Goal: Find specific page/section: Find specific page/section

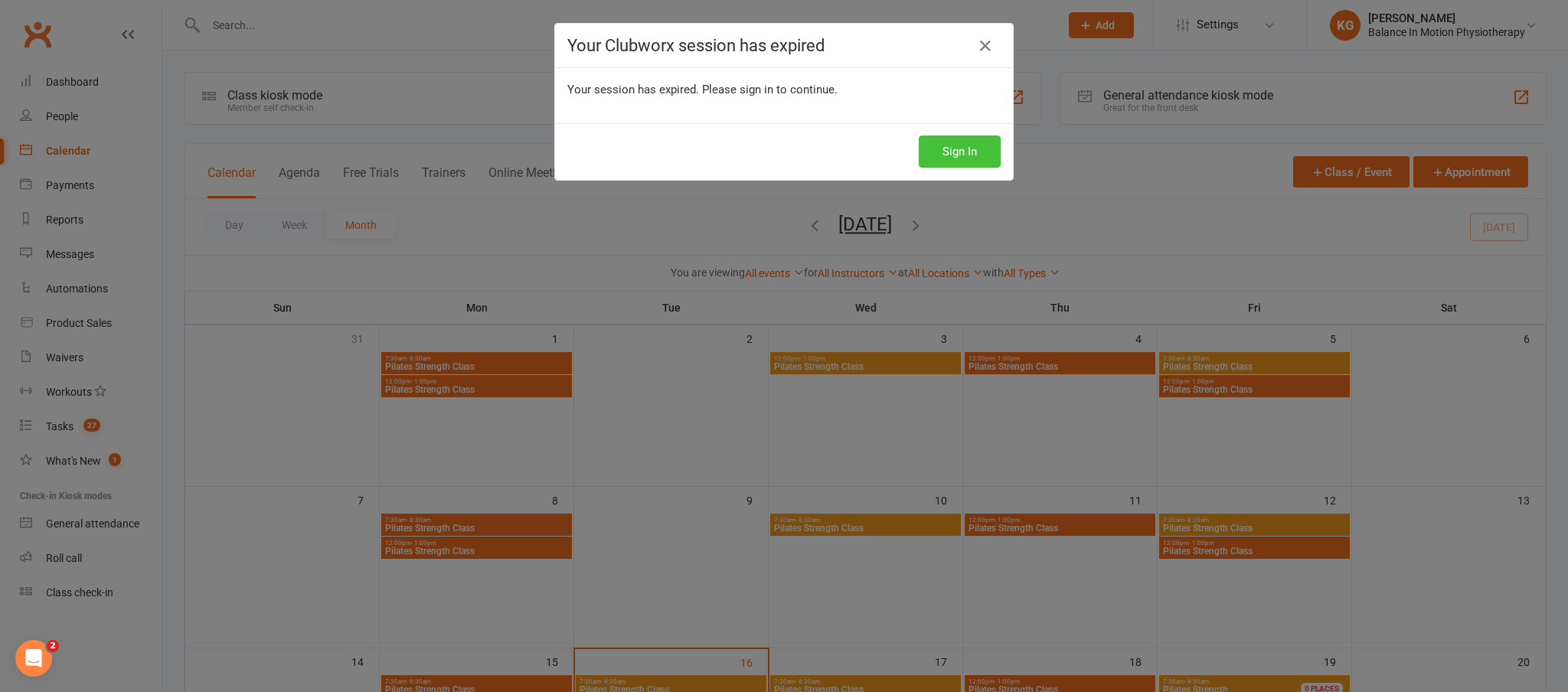
click at [944, 151] on button "Sign In" at bounding box center [960, 151] width 82 height 32
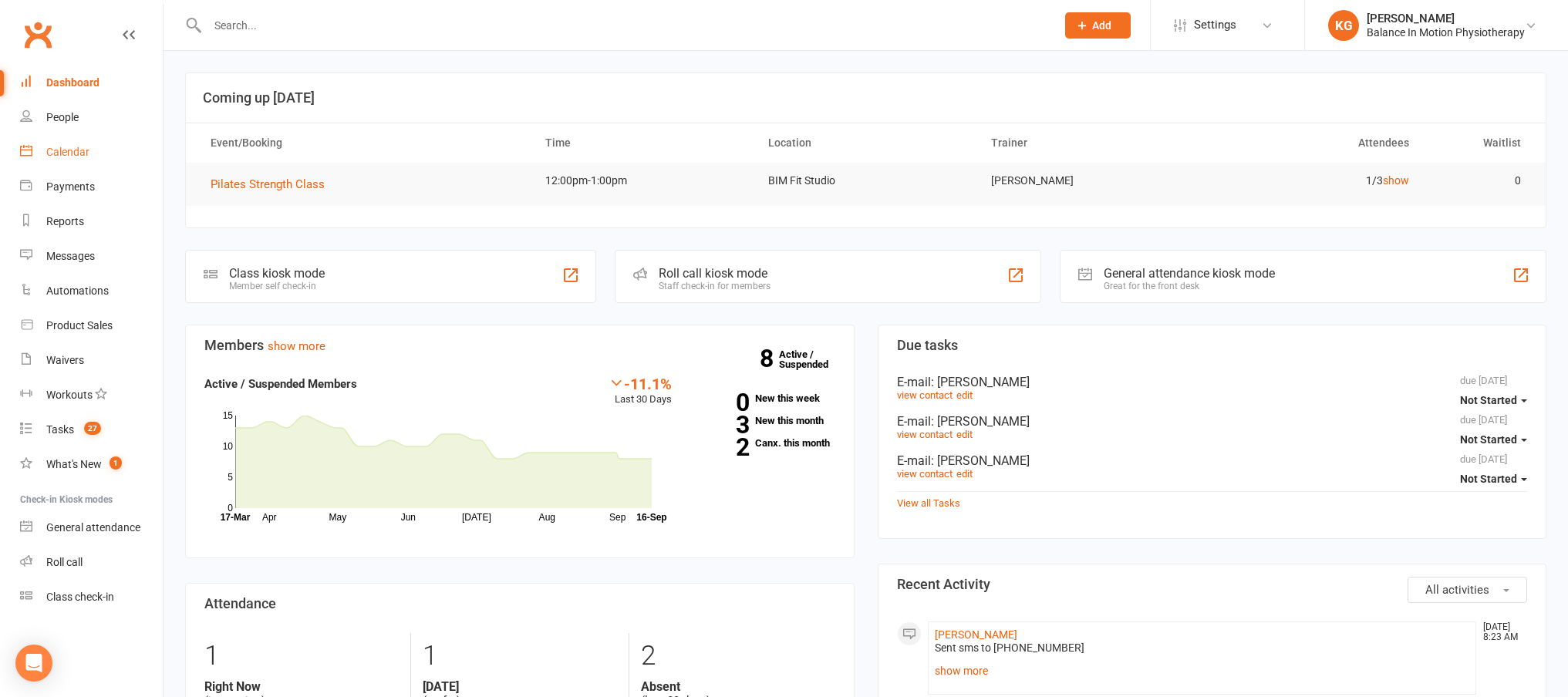
click at [91, 155] on link "Calendar" at bounding box center [92, 152] width 143 height 34
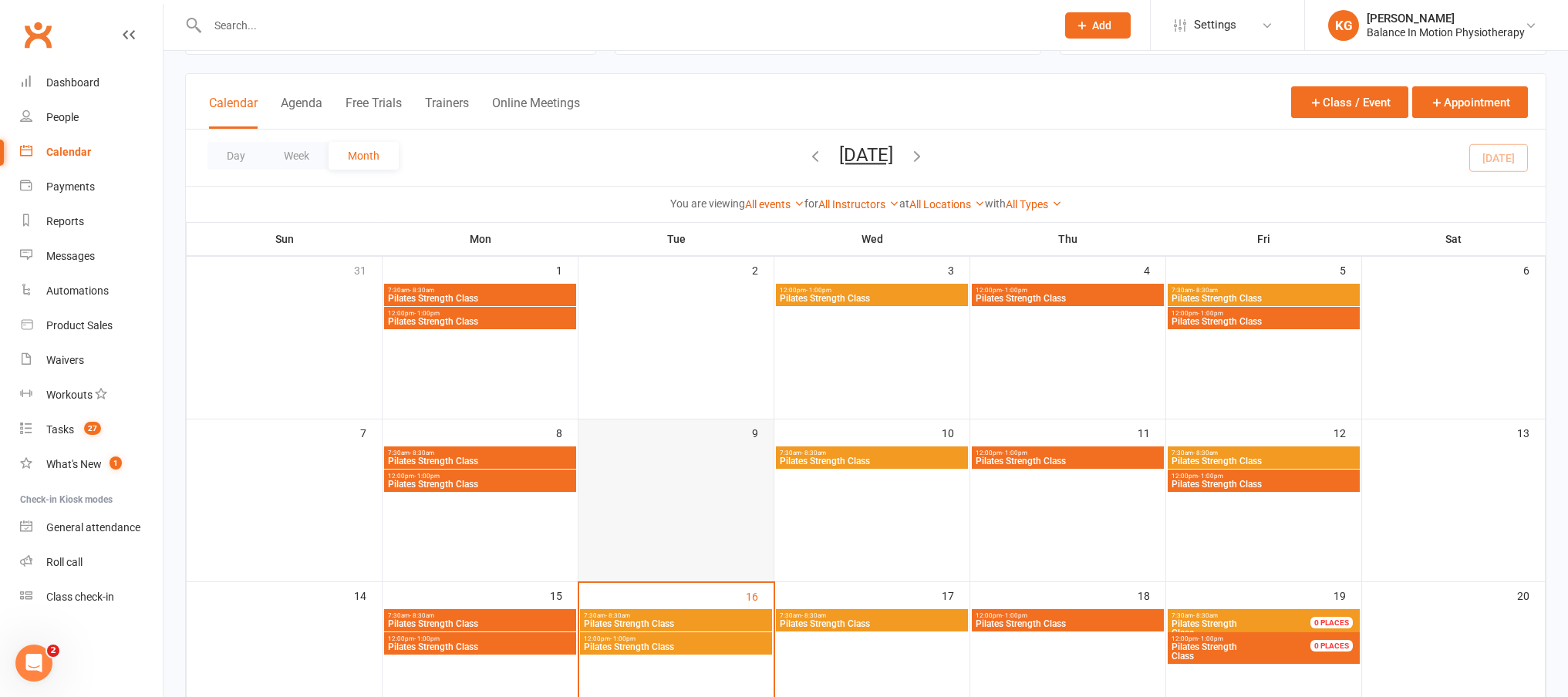
scroll to position [113, 0]
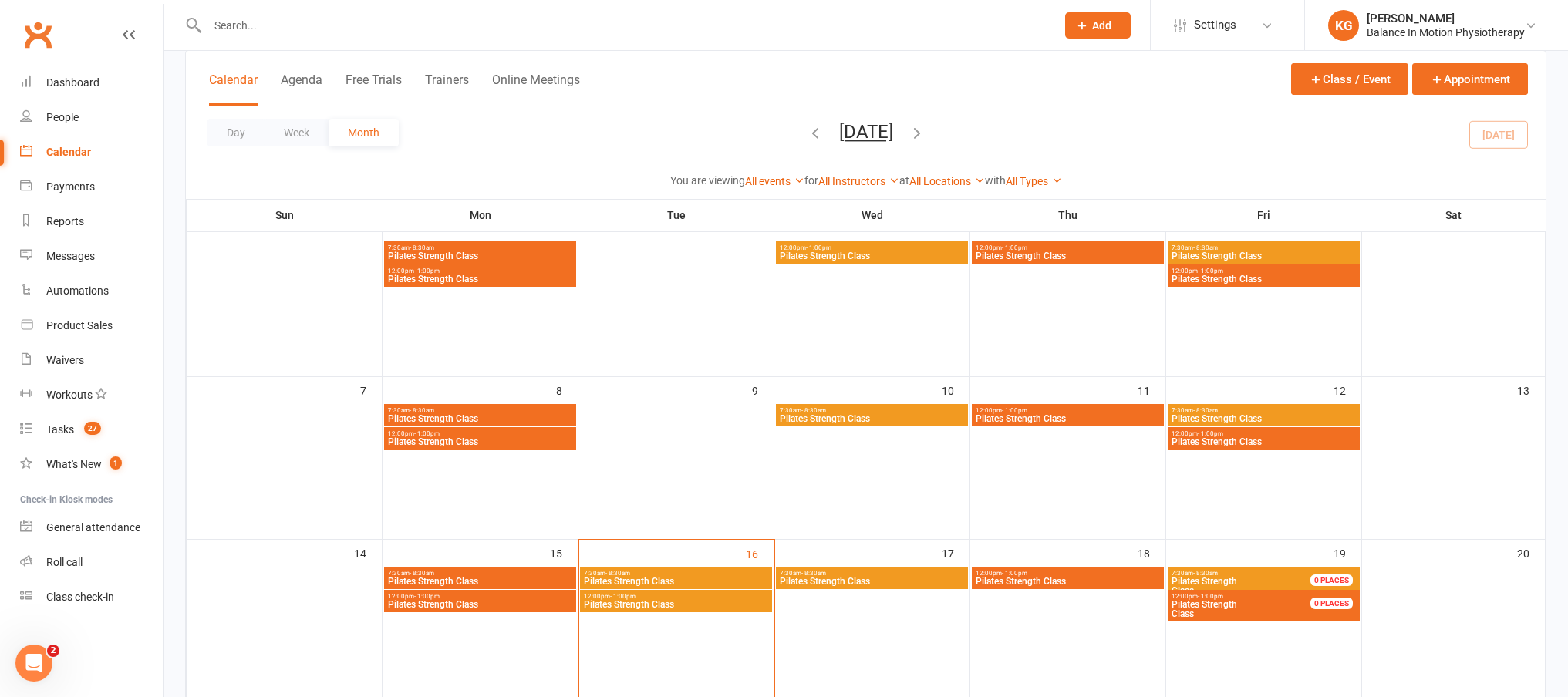
click at [726, 579] on span "Pilates Strength Class" at bounding box center [676, 581] width 186 height 9
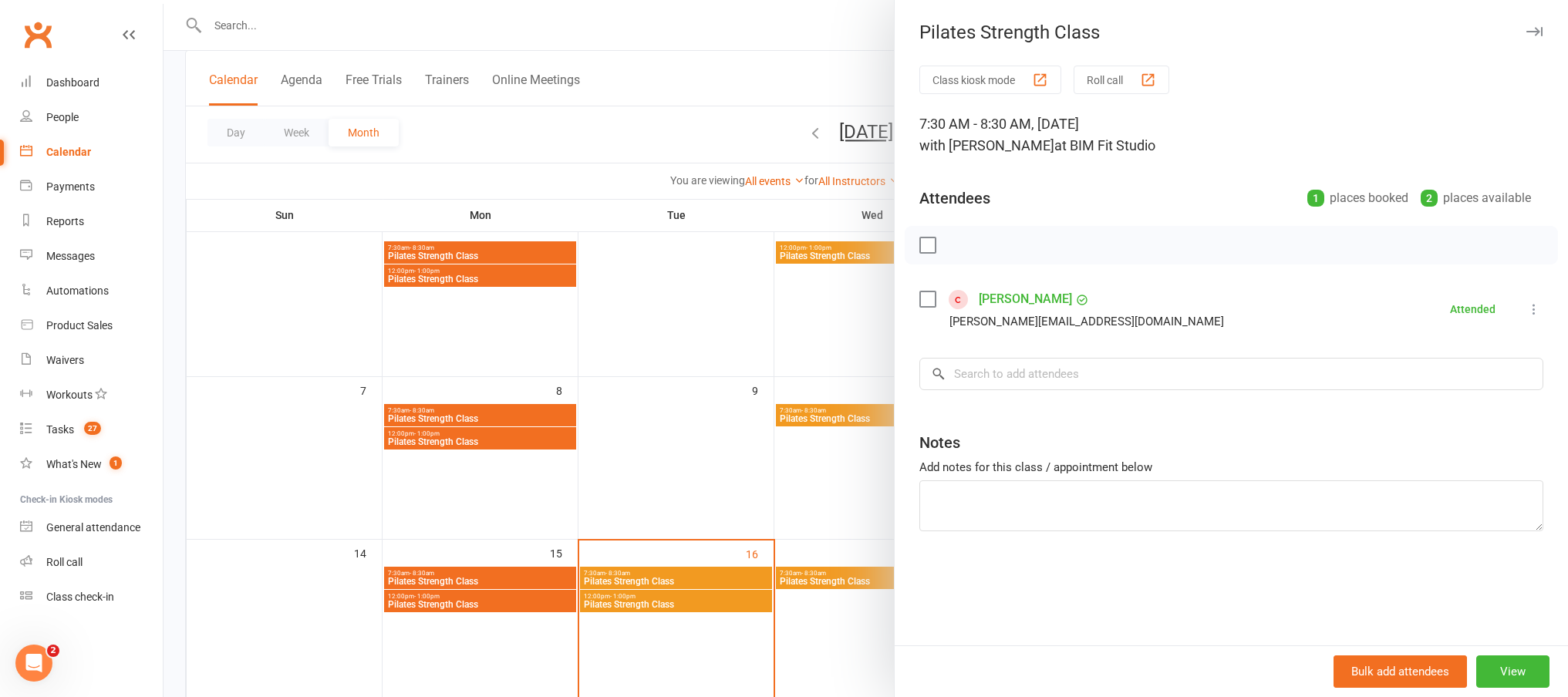
click at [666, 340] on div at bounding box center [865, 348] width 1404 height 697
